Goal: Information Seeking & Learning: Learn about a topic

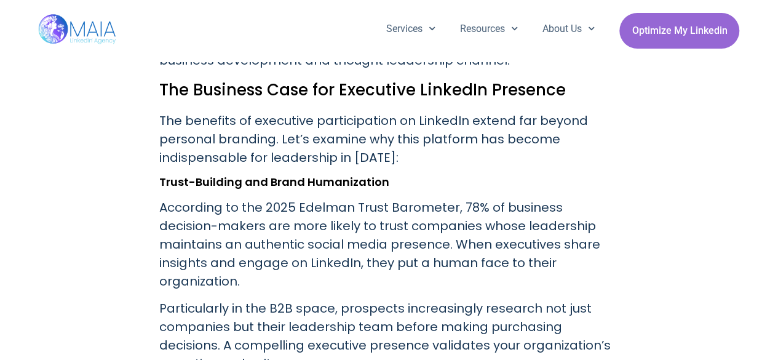
scroll to position [752, 0]
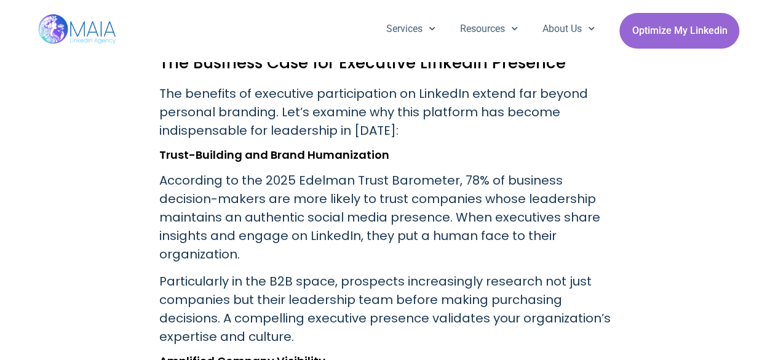
click at [542, 229] on p "According to the 2025 Edelman Trust Barometer, 78% of business decision-makers …" at bounding box center [389, 217] width 460 height 92
click at [560, 233] on p "According to the 2025 Edelman Trust Barometer, 78% of business decision-makers …" at bounding box center [389, 217] width 460 height 92
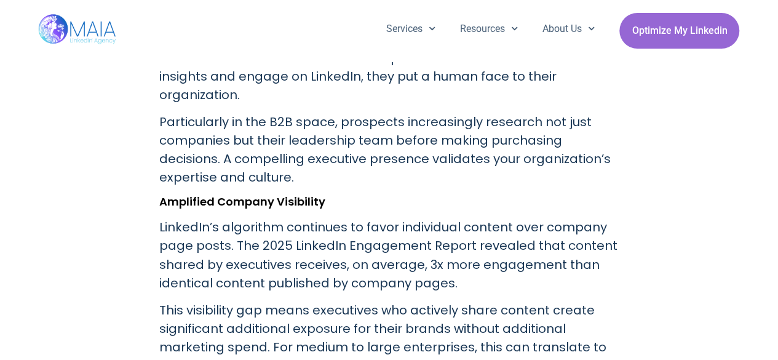
scroll to position [949, 0]
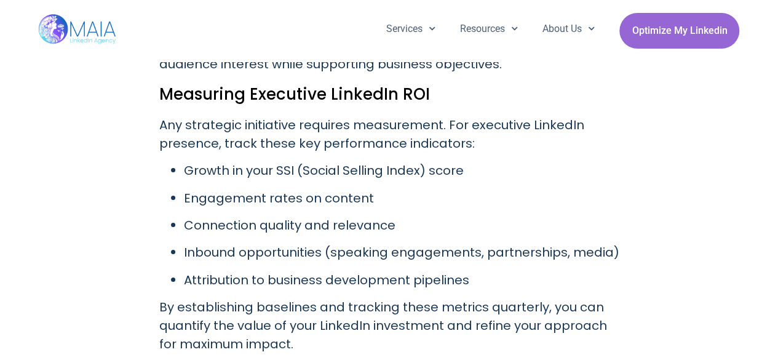
scroll to position [2068, 0]
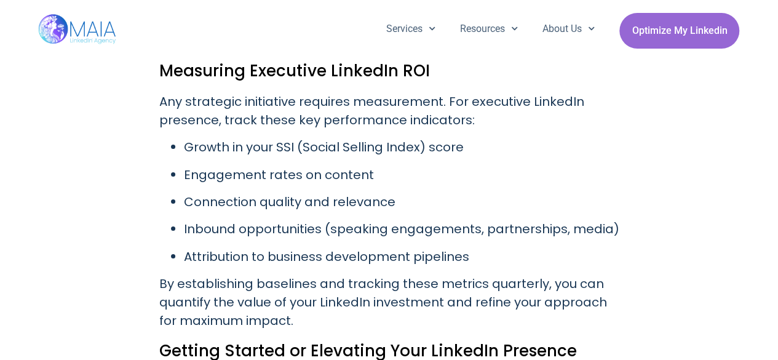
drag, startPoint x: 787, startPoint y: 234, endPoint x: 759, endPoint y: 293, distance: 66.0
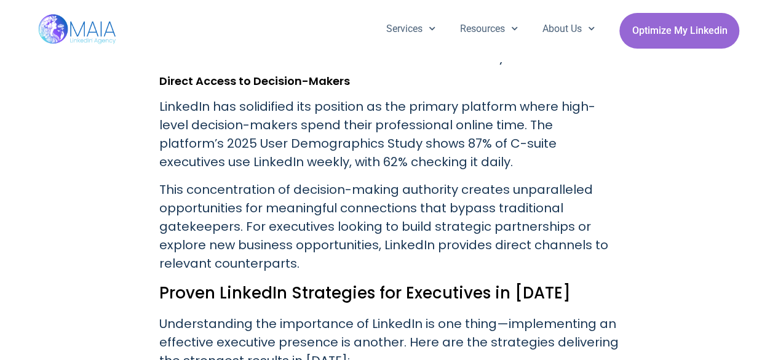
scroll to position [1109, 0]
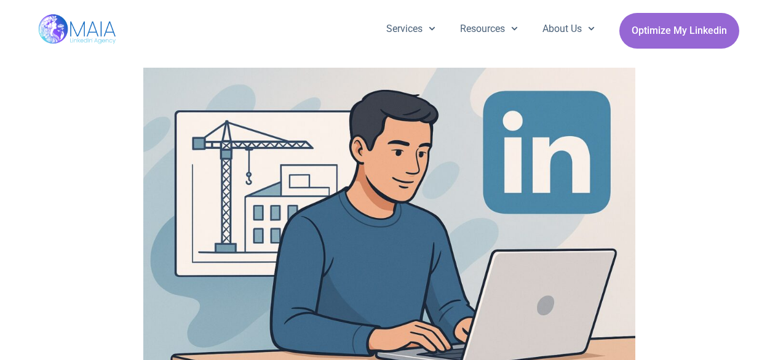
scroll to position [945, 0]
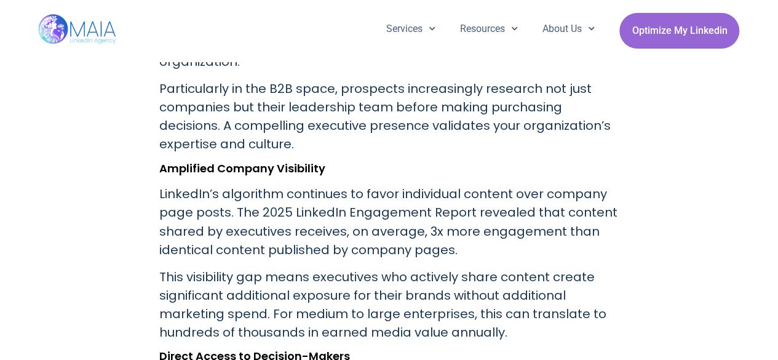
drag, startPoint x: 781, startPoint y: 108, endPoint x: 772, endPoint y: 71, distance: 38.2
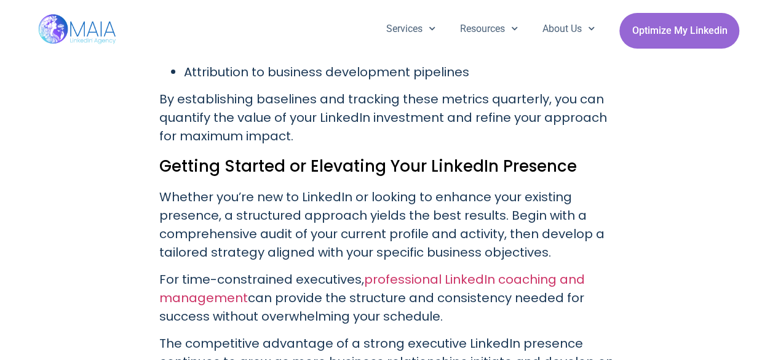
scroll to position [2267, 0]
